Goal: Task Accomplishment & Management: Complete application form

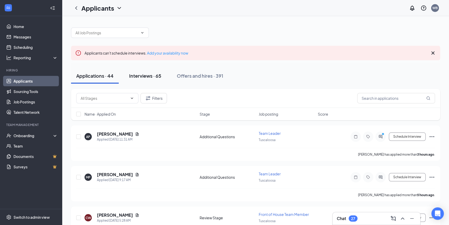
click at [130, 77] on div "Interviews · 65" at bounding box center [145, 75] width 32 height 6
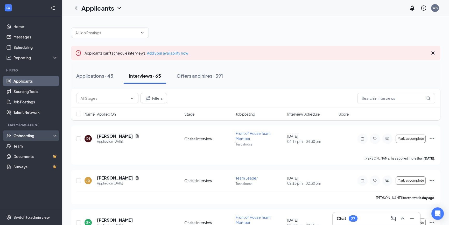
click at [26, 138] on div "Onboarding" at bounding box center [33, 135] width 40 height 5
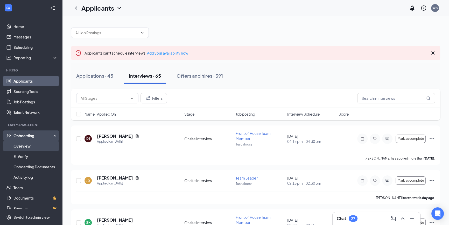
click at [23, 148] on link "Overview" at bounding box center [35, 146] width 44 height 10
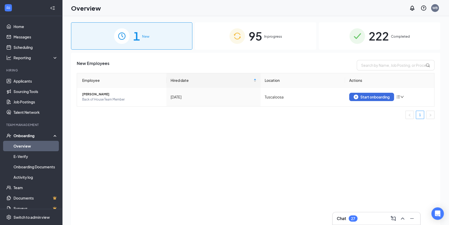
click at [216, 36] on div "95 In progress" at bounding box center [255, 35] width 121 height 27
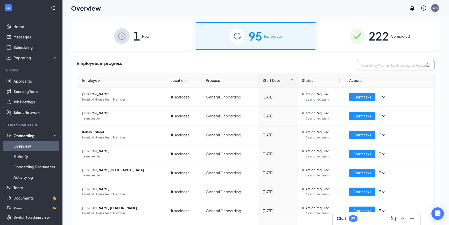
click at [384, 65] on input "text" at bounding box center [396, 65] width 78 height 10
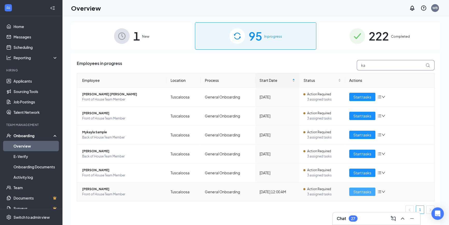
type input "ka"
click at [359, 192] on span "Start tasks" at bounding box center [362, 192] width 18 height 6
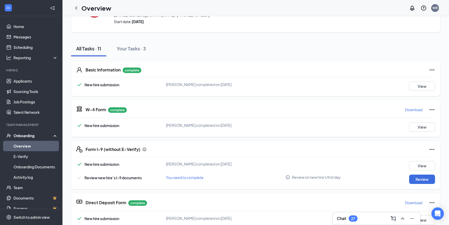
scroll to position [94, 0]
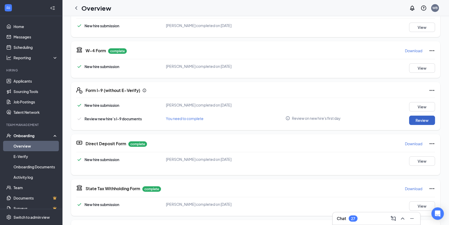
click at [425, 116] on button "Review" at bounding box center [422, 119] width 26 height 9
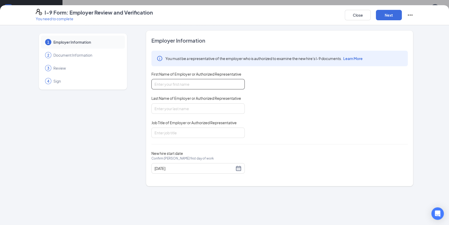
click at [183, 81] on input "First Name of Employer or Authorized Representative" at bounding box center [197, 84] width 93 height 10
type input "[PERSON_NAME]"
click at [180, 105] on input "Last Name of Employer or Authorized Representative" at bounding box center [197, 108] width 93 height 10
type input "[PERSON_NAME]"
click at [173, 129] on input "Job Title of Employer or Authorized Representative" at bounding box center [197, 132] width 93 height 10
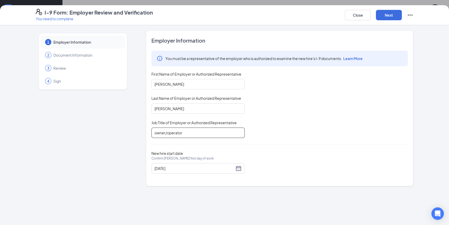
click at [156, 132] on input "owner/operator" at bounding box center [197, 132] width 93 height 10
click at [170, 132] on input "Owner/operator" at bounding box center [197, 132] width 93 height 10
type input "Owner/Operator"
click at [384, 13] on button "Next" at bounding box center [389, 15] width 26 height 10
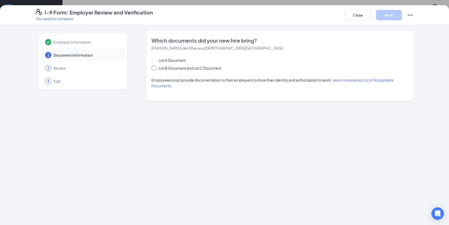
click at [156, 66] on span at bounding box center [153, 67] width 5 height 5
click at [155, 66] on input "List B Document and List C Document" at bounding box center [153, 67] width 4 height 4
radio input "true"
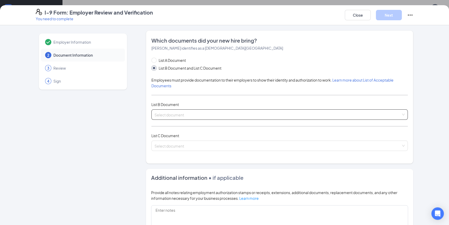
click at [165, 110] on input "search" at bounding box center [278, 113] width 247 height 8
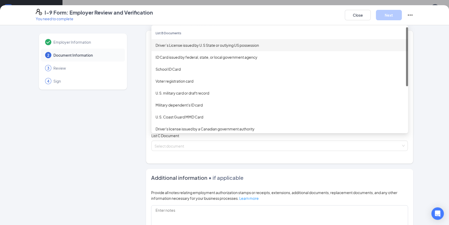
click at [190, 44] on div "Driver’s License issued by U.S State or outlying US possession" at bounding box center [280, 45] width 248 height 6
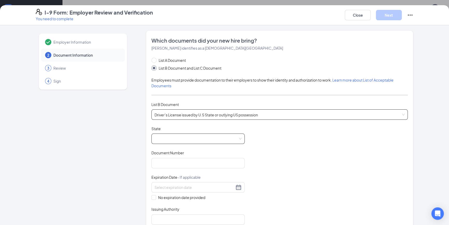
click at [169, 138] on span at bounding box center [198, 139] width 87 height 10
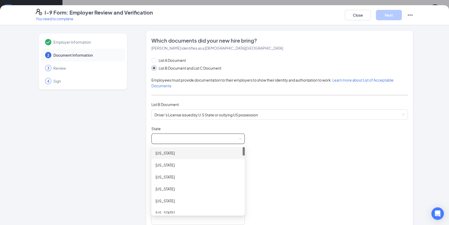
click at [178, 154] on div "[US_STATE]" at bounding box center [198, 153] width 85 height 6
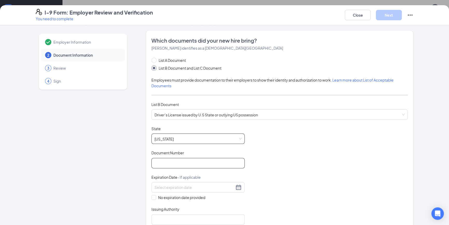
click at [177, 158] on input "Document Number" at bounding box center [197, 163] width 93 height 10
type input "10100683"
click at [179, 188] on input at bounding box center [195, 187] width 80 height 6
click at [213, 198] on button "button" at bounding box center [211, 197] width 6 height 10
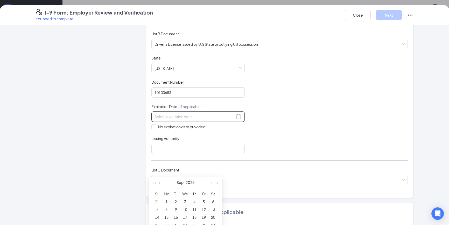
scroll to position [47, 0]
type input "[DATE]"
click at [217, 150] on span "button" at bounding box center [217, 151] width 3 height 3
type input "[DATE]"
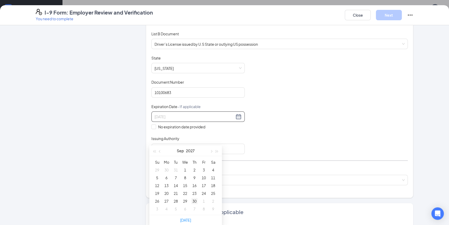
click at [197, 200] on div "30" at bounding box center [194, 201] width 6 height 6
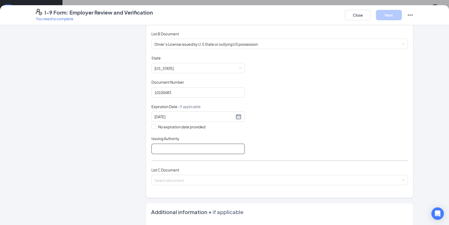
click at [164, 148] on input "Issuing Authority" at bounding box center [197, 148] width 93 height 10
type input "[US_STATE]"
click at [169, 175] on input "search" at bounding box center [278, 179] width 247 height 8
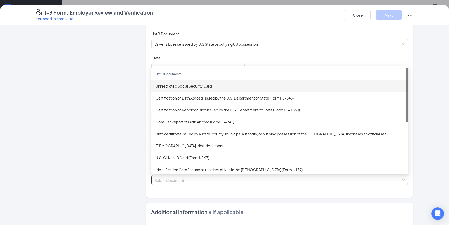
click at [191, 84] on div "Unrestricted Social Security Card" at bounding box center [280, 86] width 248 height 6
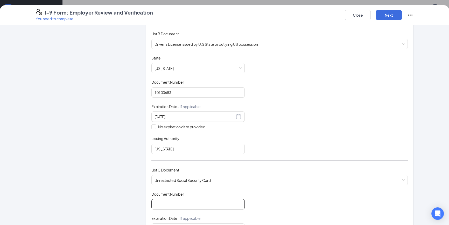
click at [151, 203] on input "Document Number" at bounding box center [197, 204] width 93 height 10
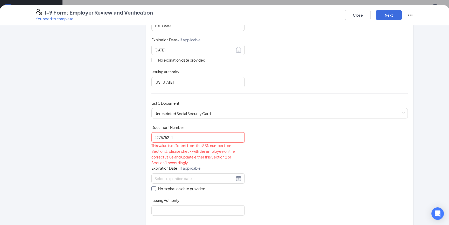
scroll to position [141, 0]
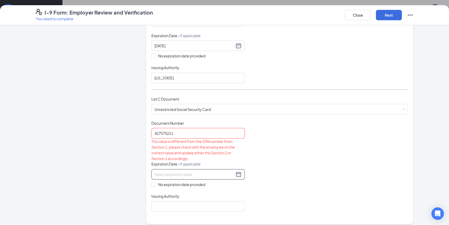
type input "427575211"
click at [236, 173] on div at bounding box center [198, 174] width 87 height 6
click at [278, 171] on div "Document Title Unrestricted Social Security Card Document Number 427575211 This…" at bounding box center [279, 165] width 256 height 91
click at [151, 182] on input "No expiration date provided" at bounding box center [153, 184] width 4 height 4
checkbox input "true"
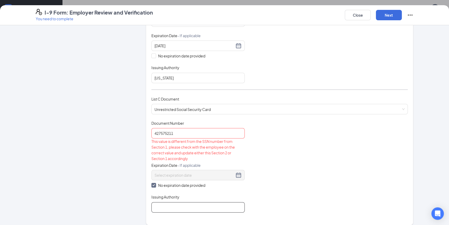
click at [165, 202] on input "Issuing Authority" at bounding box center [197, 207] width 93 height 10
type input "Social Security Administration"
click at [288, 178] on div "Document Title Unrestricted Social Security Card Document Number 427575211 This…" at bounding box center [279, 166] width 256 height 92
click at [391, 18] on button "Next" at bounding box center [389, 15] width 26 height 10
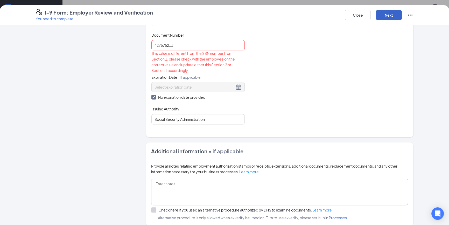
scroll to position [164, 0]
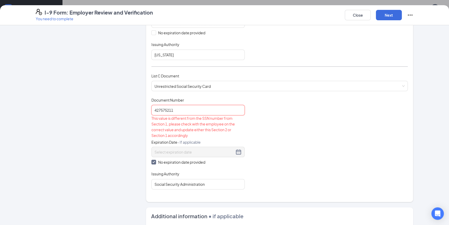
click at [194, 108] on input "427575211" at bounding box center [197, 110] width 93 height 10
click at [159, 109] on input "427575211" at bounding box center [197, 110] width 93 height 10
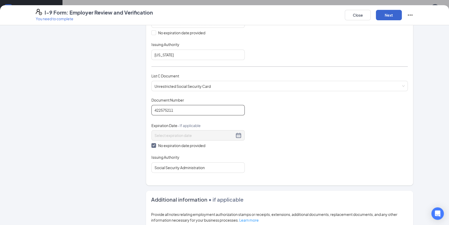
type input "422575211"
click at [384, 18] on button "Next" at bounding box center [389, 15] width 26 height 10
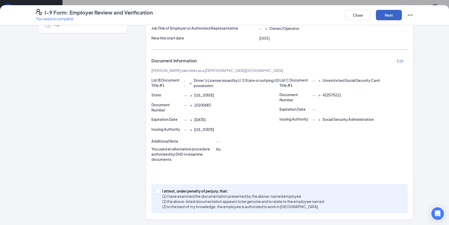
scroll to position [56, 0]
click at [156, 192] on span at bounding box center [158, 191] width 5 height 5
click at [156, 192] on input "I attest, under penalty of [PERSON_NAME], that: (1) I have examined the documen…" at bounding box center [158, 191] width 4 height 4
checkbox input "true"
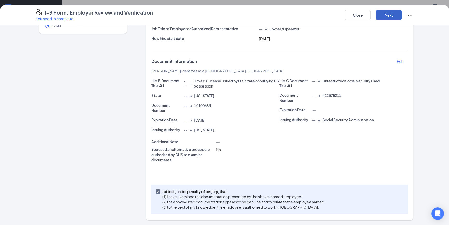
click at [397, 18] on button "Next" at bounding box center [389, 15] width 26 height 10
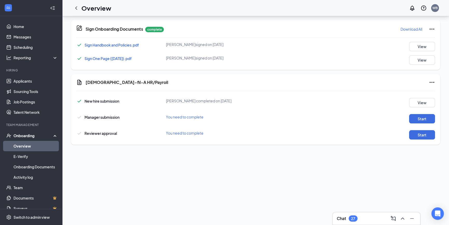
scroll to position [172, 0]
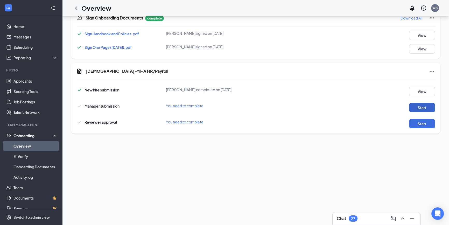
click at [414, 104] on button "Start" at bounding box center [422, 107] width 26 height 9
click at [416, 126] on button "Start" at bounding box center [422, 123] width 26 height 9
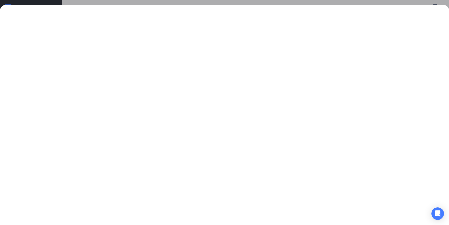
click at [344, 4] on div at bounding box center [224, 112] width 449 height 225
